Goal: Check status

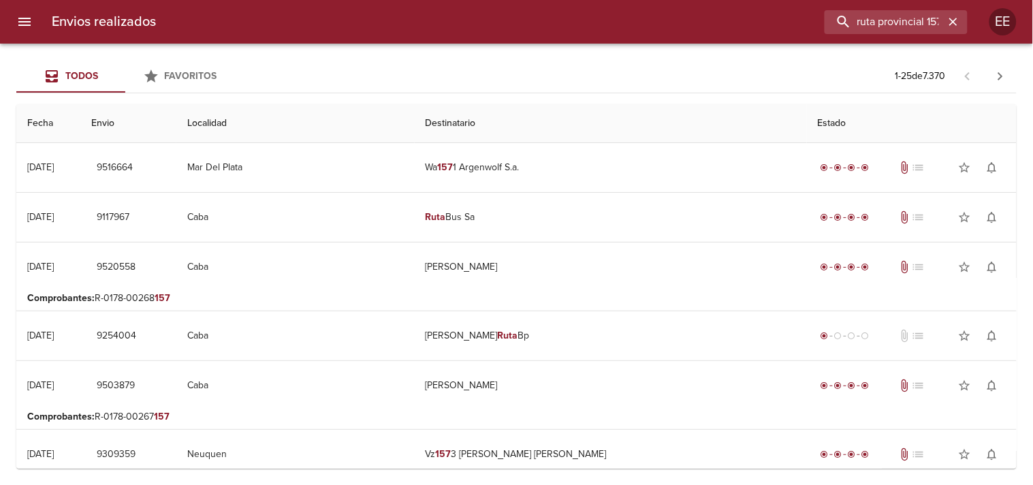
click at [486, 25] on div "ruta provincial 157" at bounding box center [567, 22] width 801 height 24
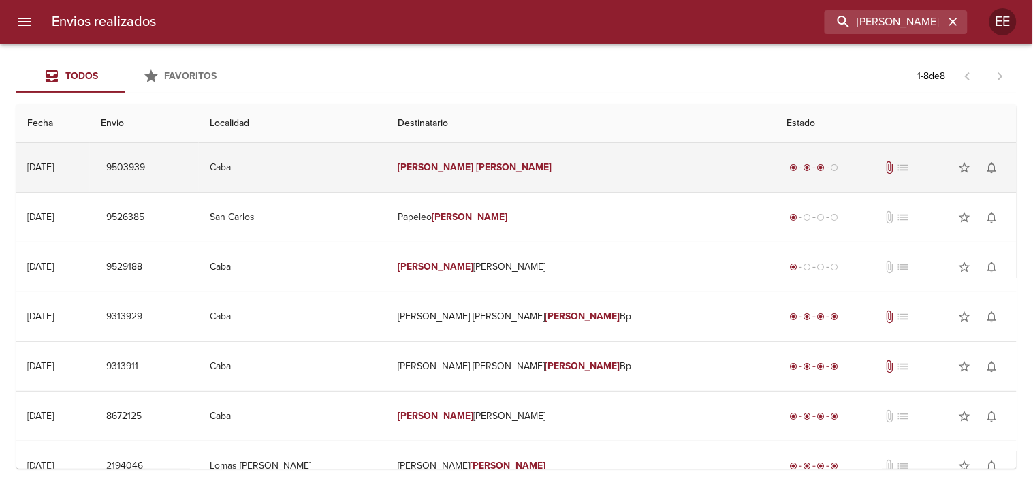
click at [499, 145] on td "[PERSON_NAME]" at bounding box center [581, 167] width 389 height 49
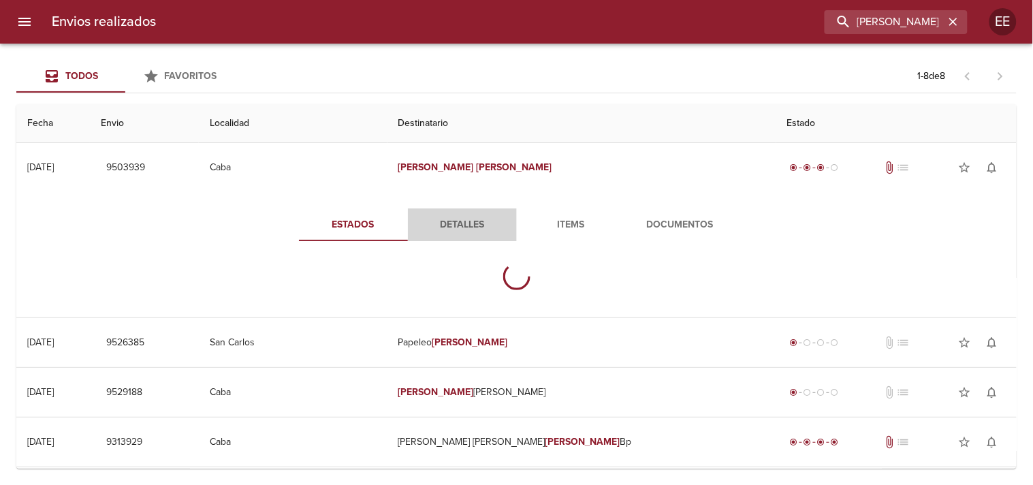
click at [472, 216] on span "Detalles" at bounding box center [462, 224] width 93 height 17
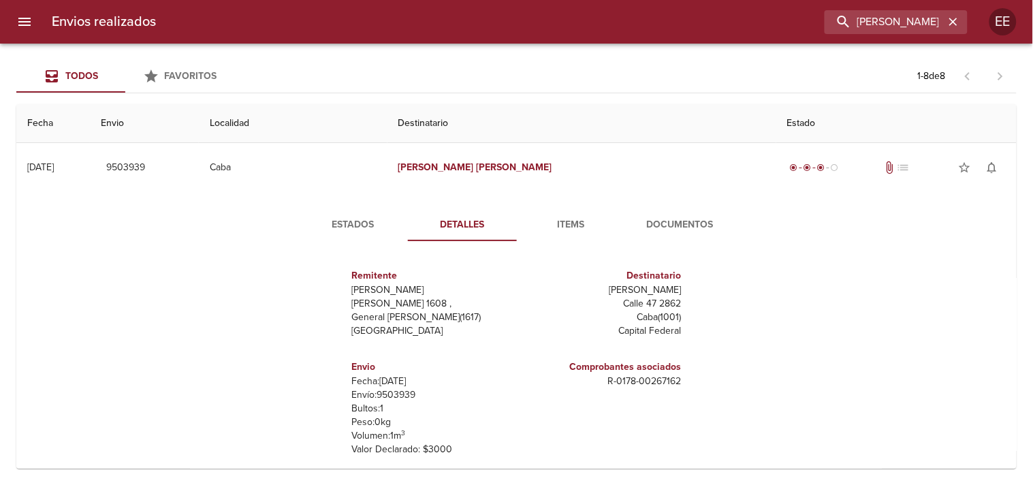
click at [384, 393] on p "Envío: 9503939" at bounding box center [431, 395] width 159 height 14
copy p "9503939"
click at [343, 219] on span "Estados" at bounding box center [353, 224] width 93 height 17
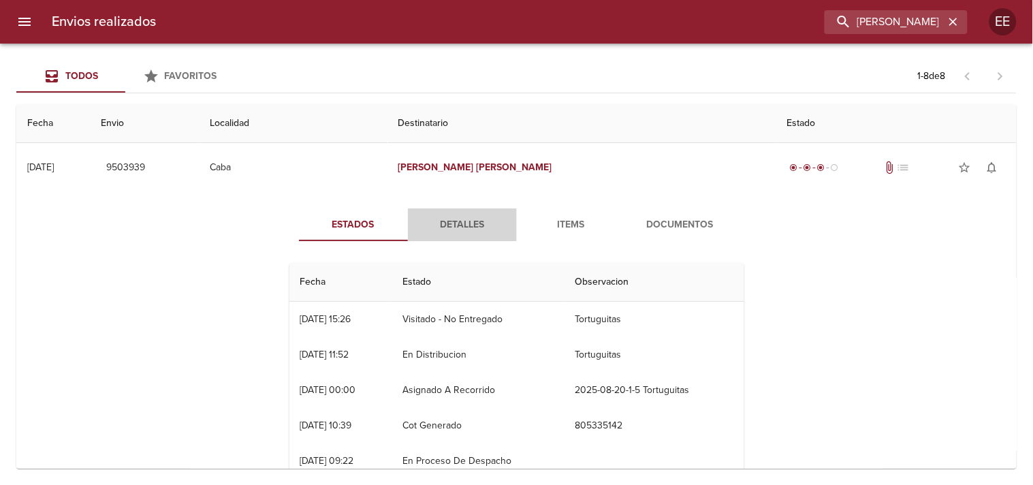
click at [466, 219] on span "Detalles" at bounding box center [462, 224] width 93 height 17
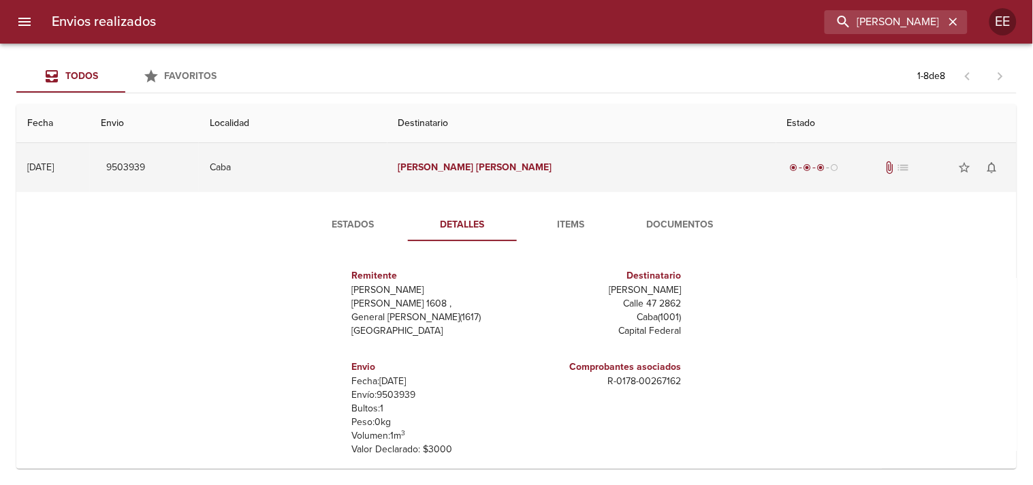
click at [475, 172] on td "[PERSON_NAME]" at bounding box center [581, 167] width 389 height 49
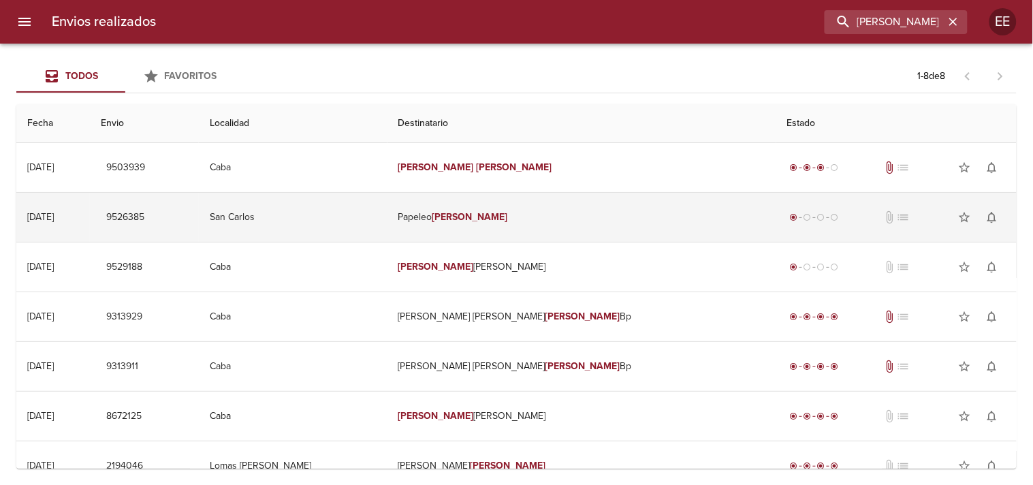
click at [474, 232] on td "Papeleo [PERSON_NAME]" at bounding box center [581, 217] width 389 height 49
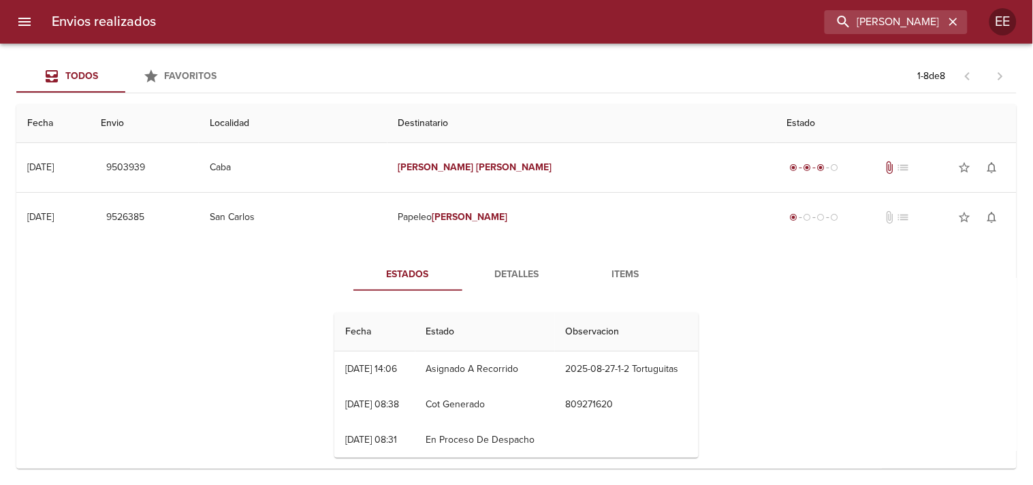
click at [523, 274] on span "Detalles" at bounding box center [516, 274] width 93 height 17
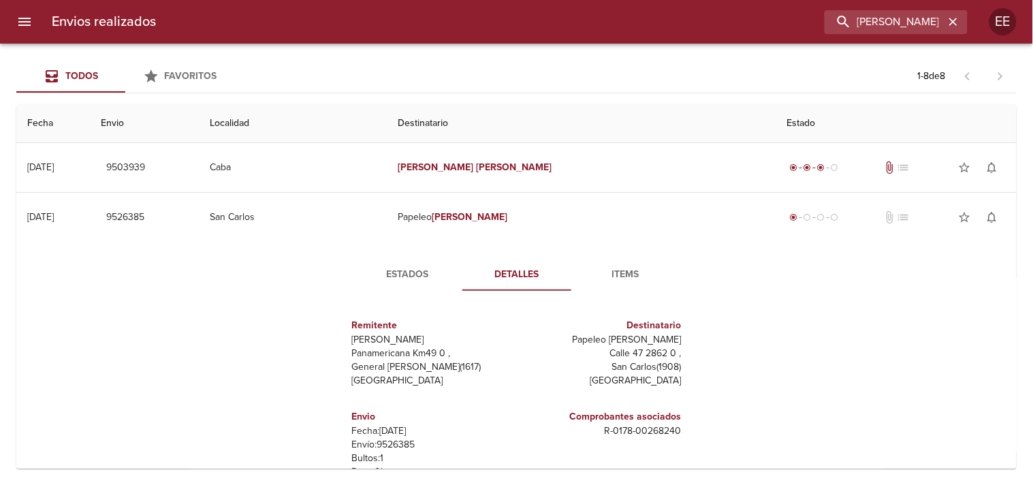
click at [405, 440] on p "Envío: 9526385" at bounding box center [431, 445] width 159 height 14
copy p "9526385"
click at [868, 14] on input "[PERSON_NAME]" at bounding box center [857, 22] width 174 height 24
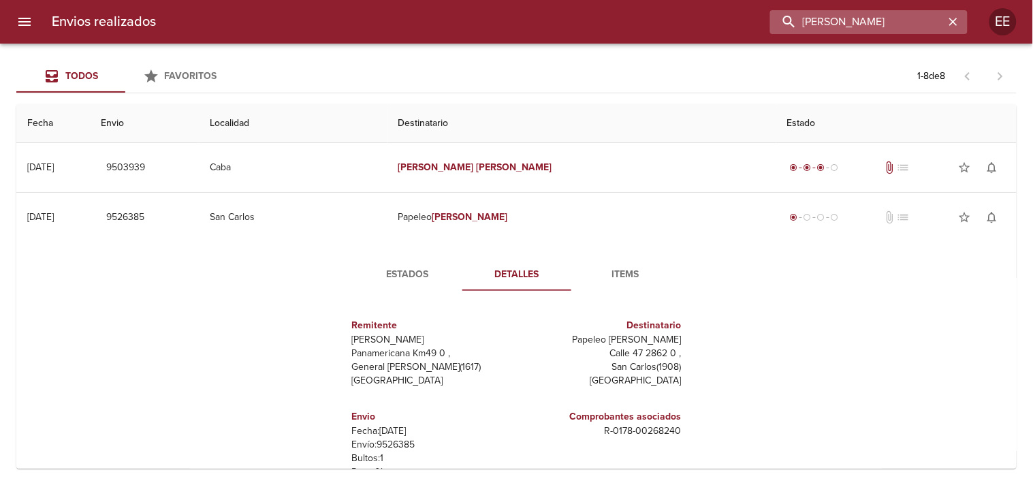
click at [868, 14] on input "[PERSON_NAME]" at bounding box center [857, 22] width 174 height 24
paste input "[PERSON_NAME]"
type input "[PERSON_NAME]"
